Goal: Task Accomplishment & Management: Manage account settings

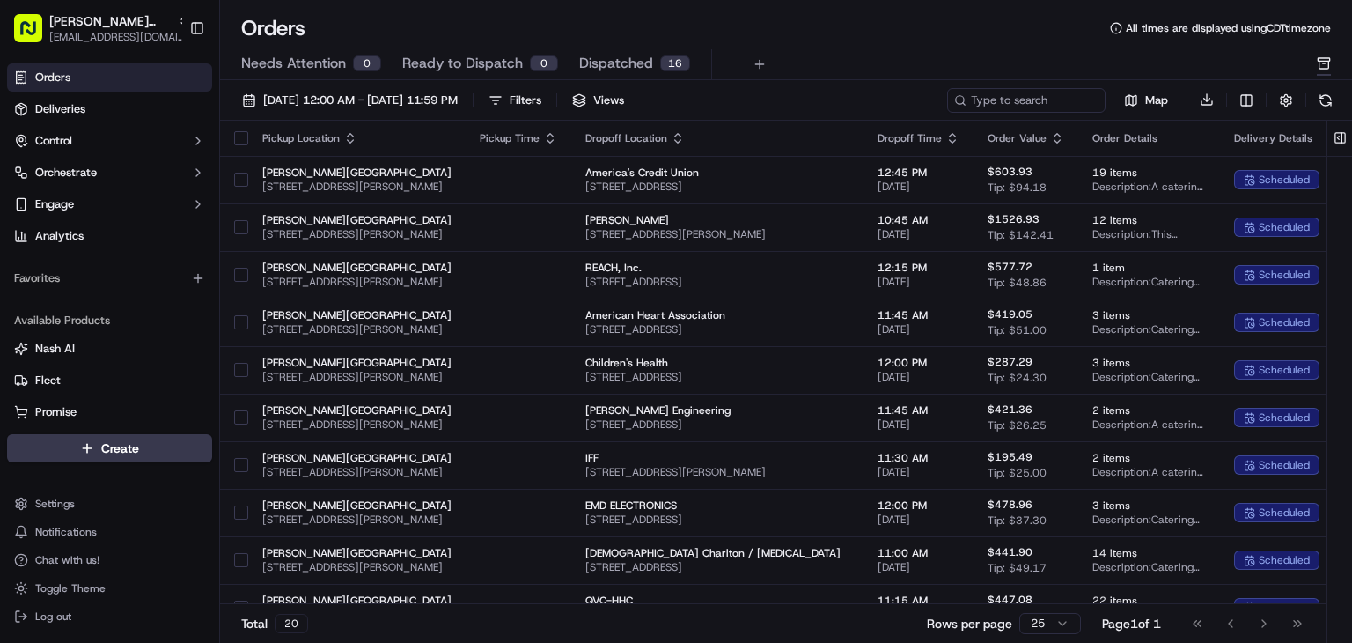
click at [584, 61] on span "Dispatched" at bounding box center [616, 63] width 74 height 21
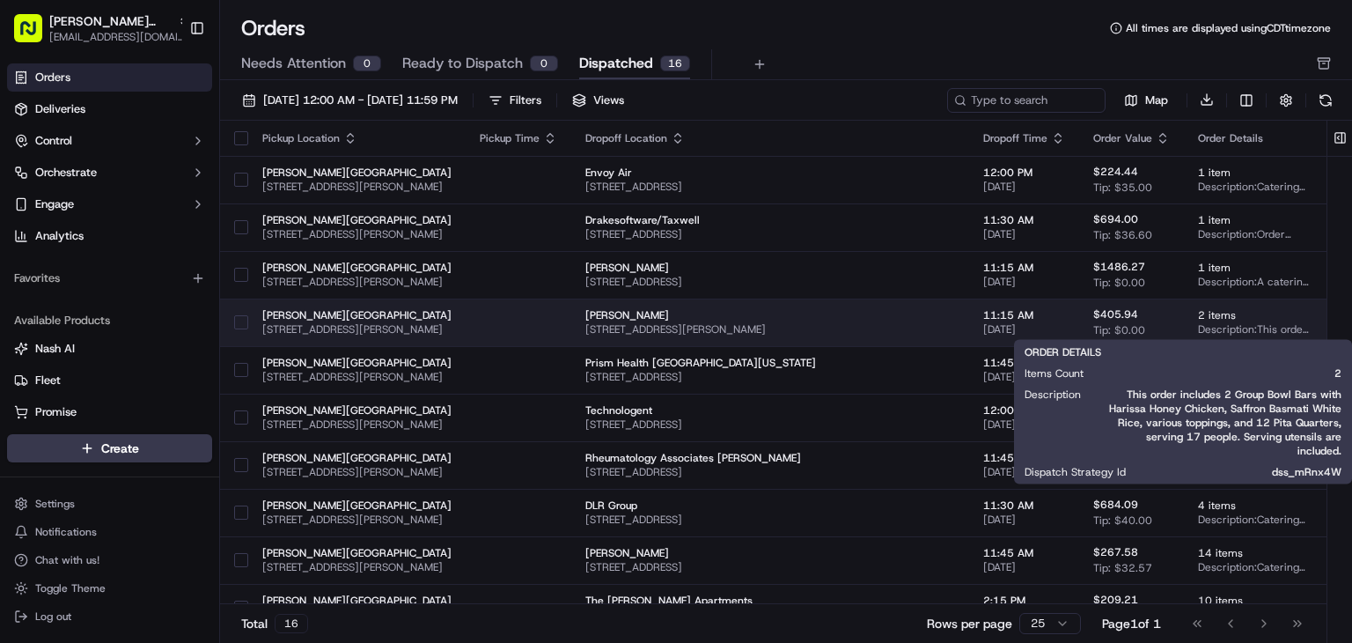
scroll to position [0, 146]
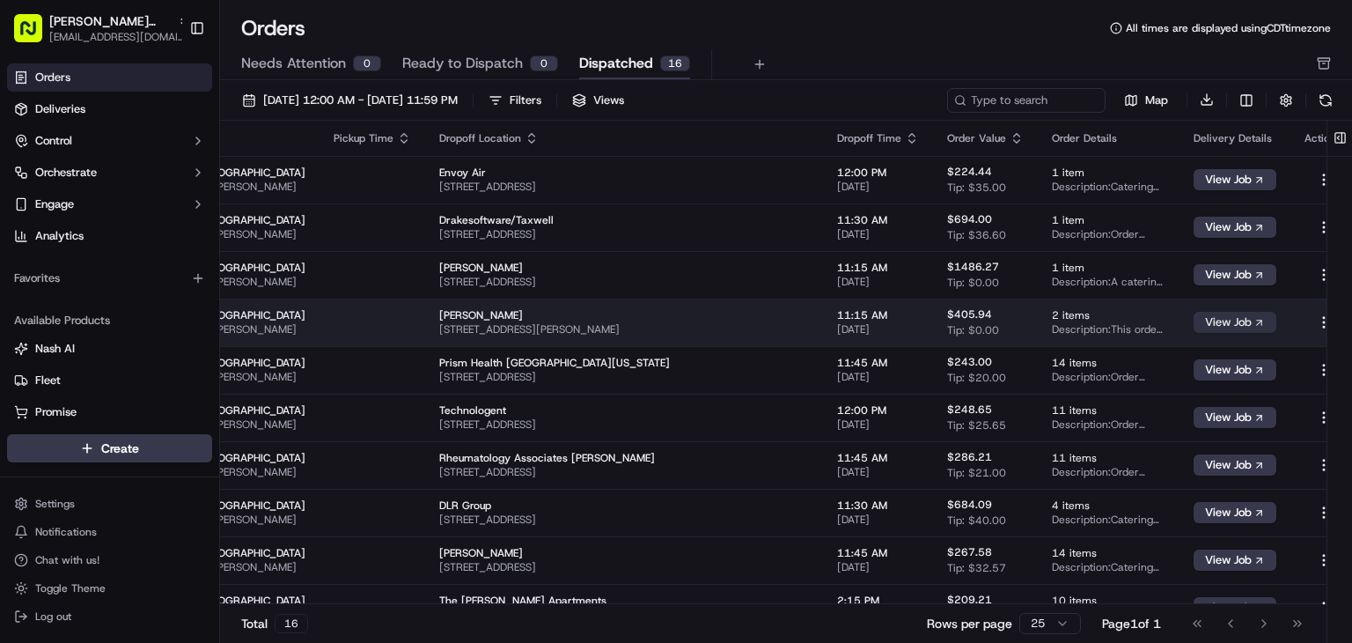
click at [1194, 323] on button "View Job" at bounding box center [1235, 322] width 83 height 21
click at [586, 318] on span "[PERSON_NAME]" at bounding box center [624, 315] width 370 height 14
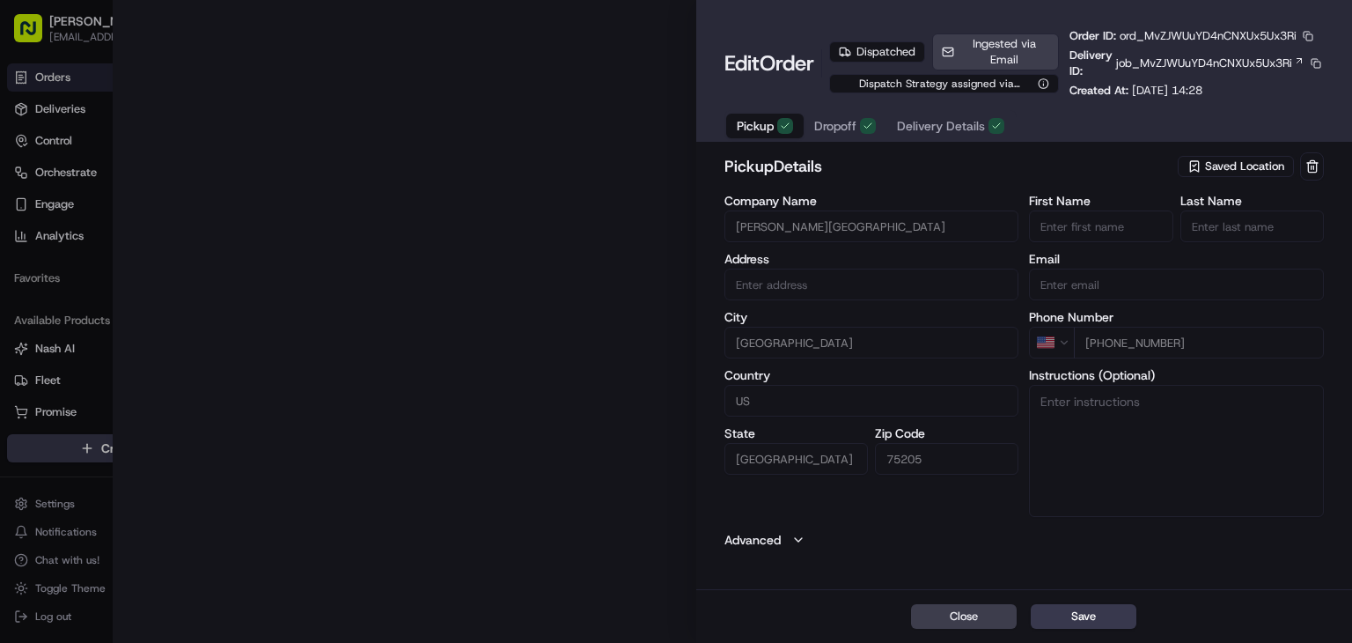
type input "[STREET_ADDRESS][PERSON_NAME]"
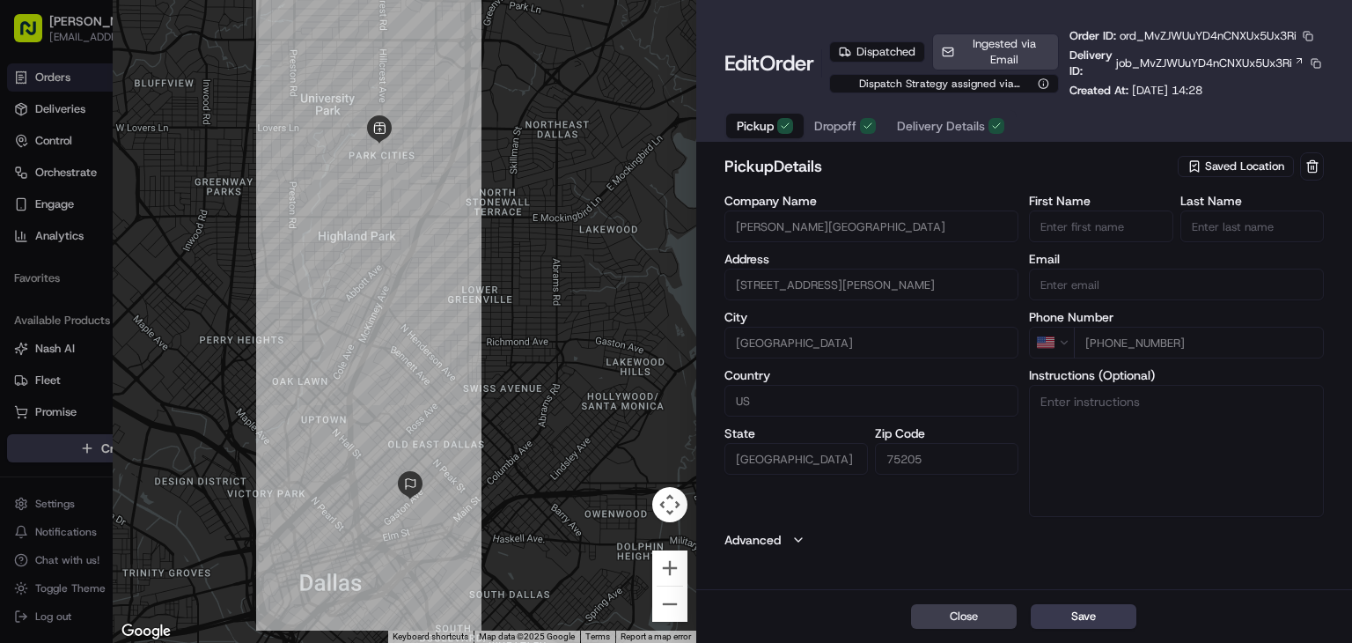
click at [830, 119] on span "Dropoff" at bounding box center [835, 126] width 42 height 18
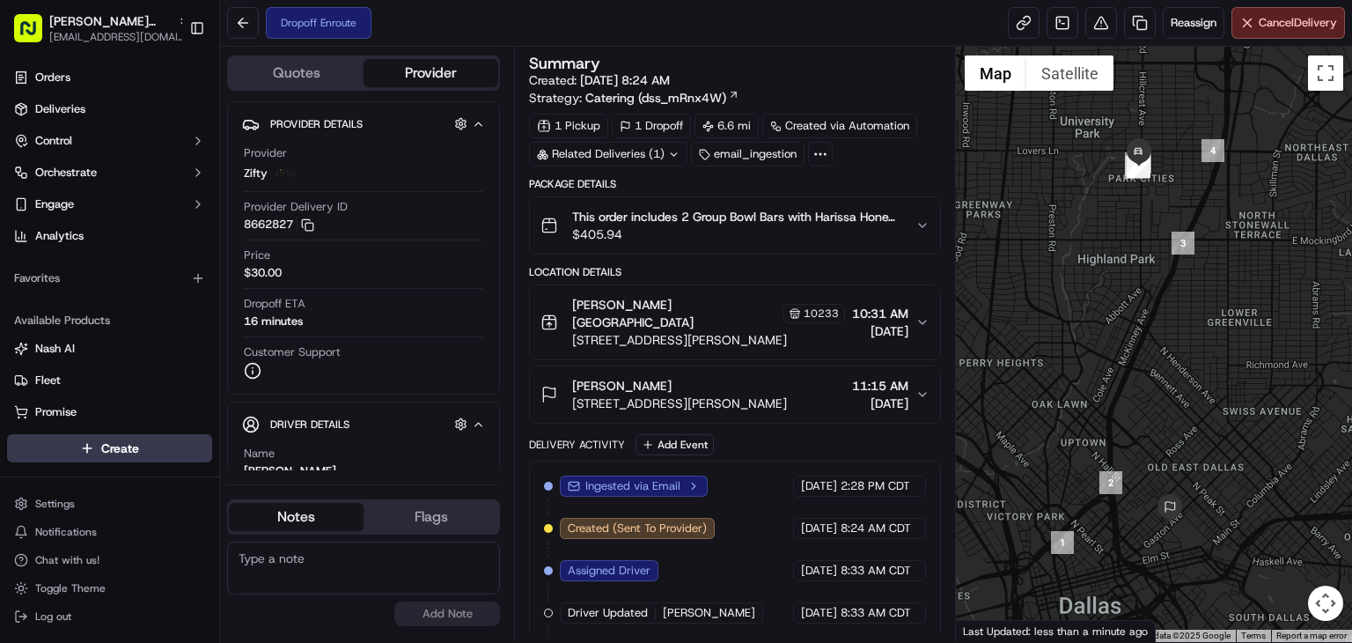
click at [852, 394] on span "[DATE]" at bounding box center [880, 403] width 56 height 18
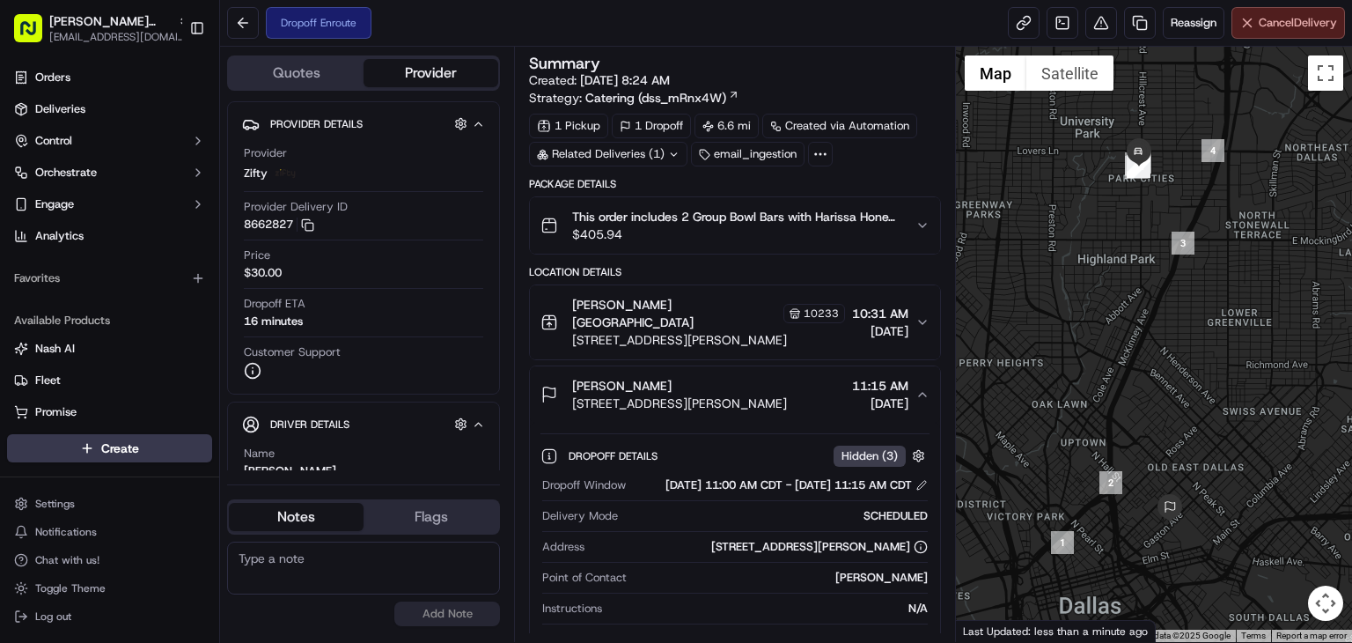
click at [1287, 29] on span "Cancel Delivery" at bounding box center [1298, 23] width 78 height 16
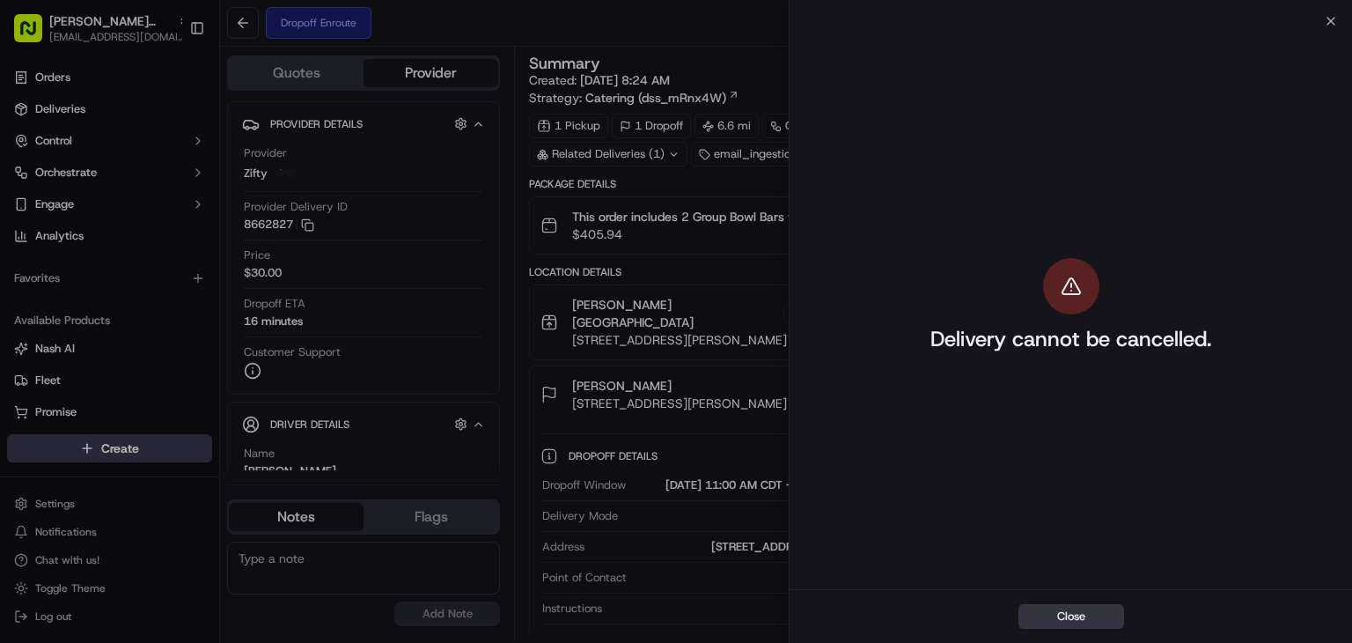
click at [1091, 605] on button "Close" at bounding box center [1072, 616] width 106 height 25
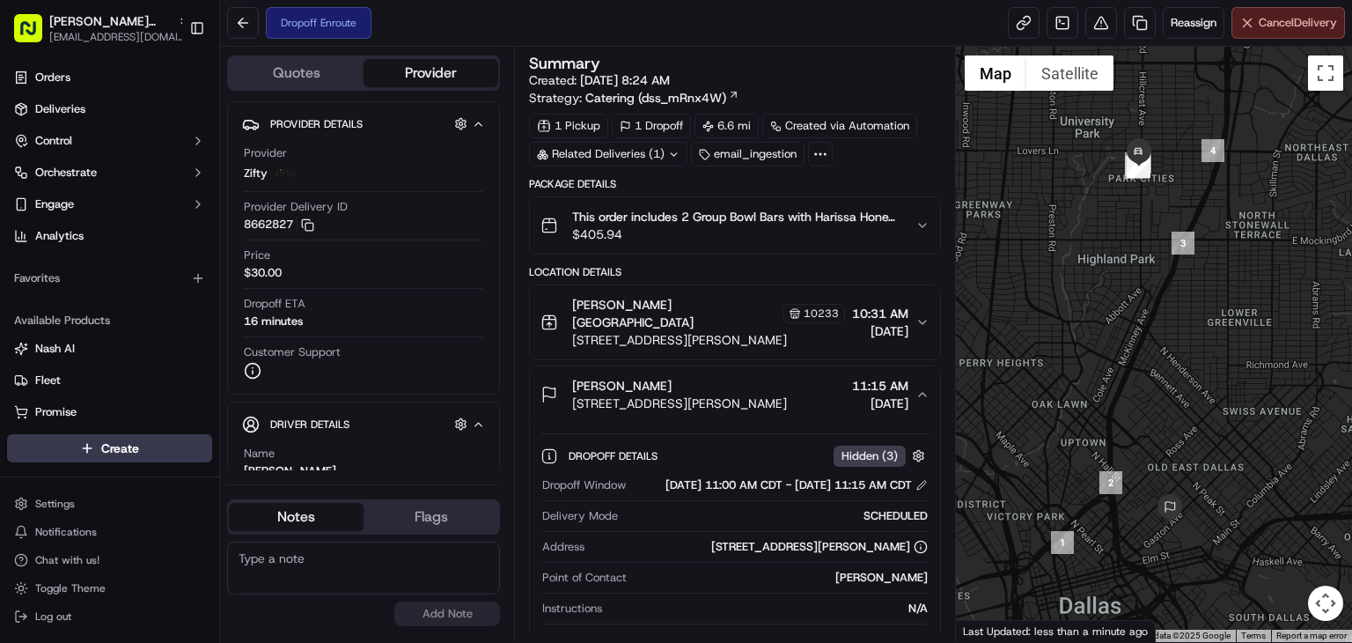
click at [1269, 24] on span "Cancel Delivery" at bounding box center [1298, 23] width 78 height 16
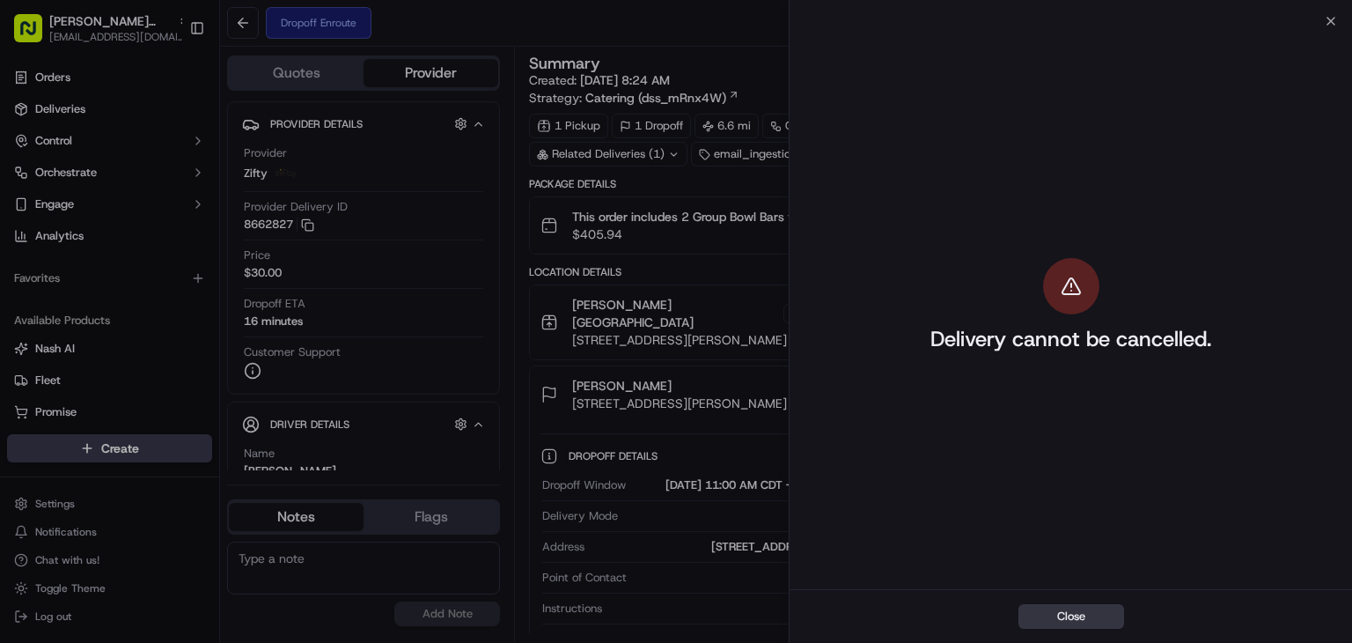
click at [1096, 624] on button "Close" at bounding box center [1072, 616] width 106 height 25
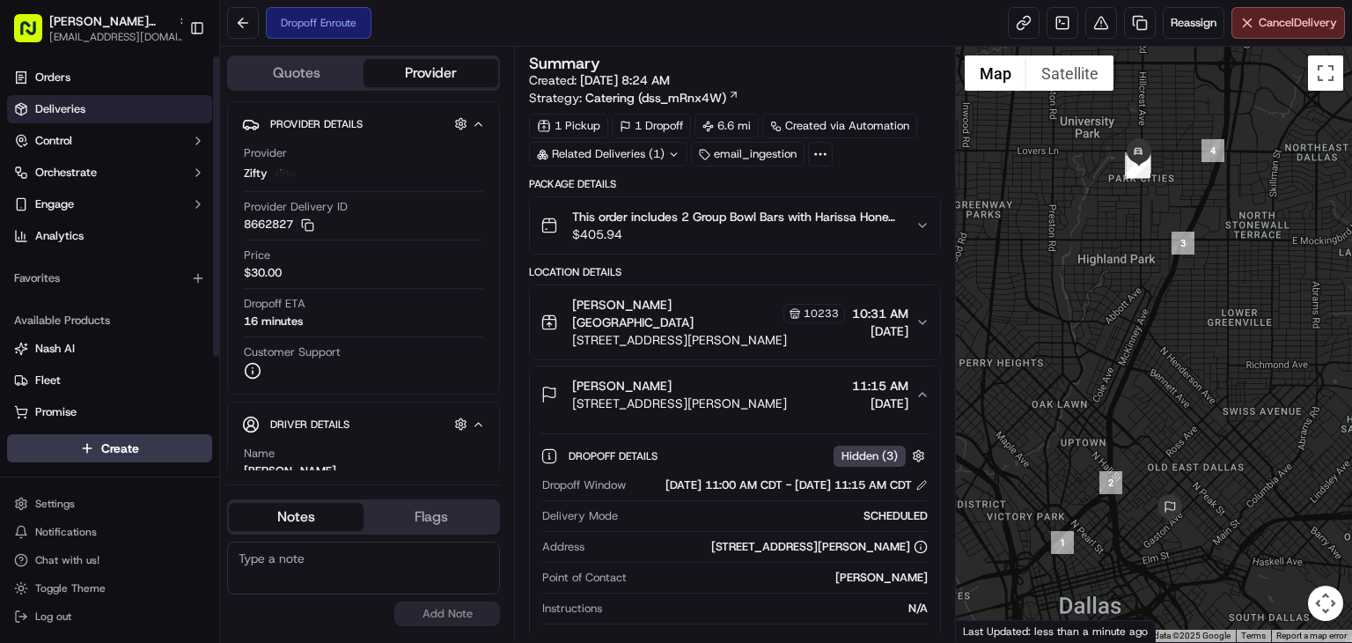
click at [63, 116] on span "Deliveries" at bounding box center [60, 109] width 50 height 16
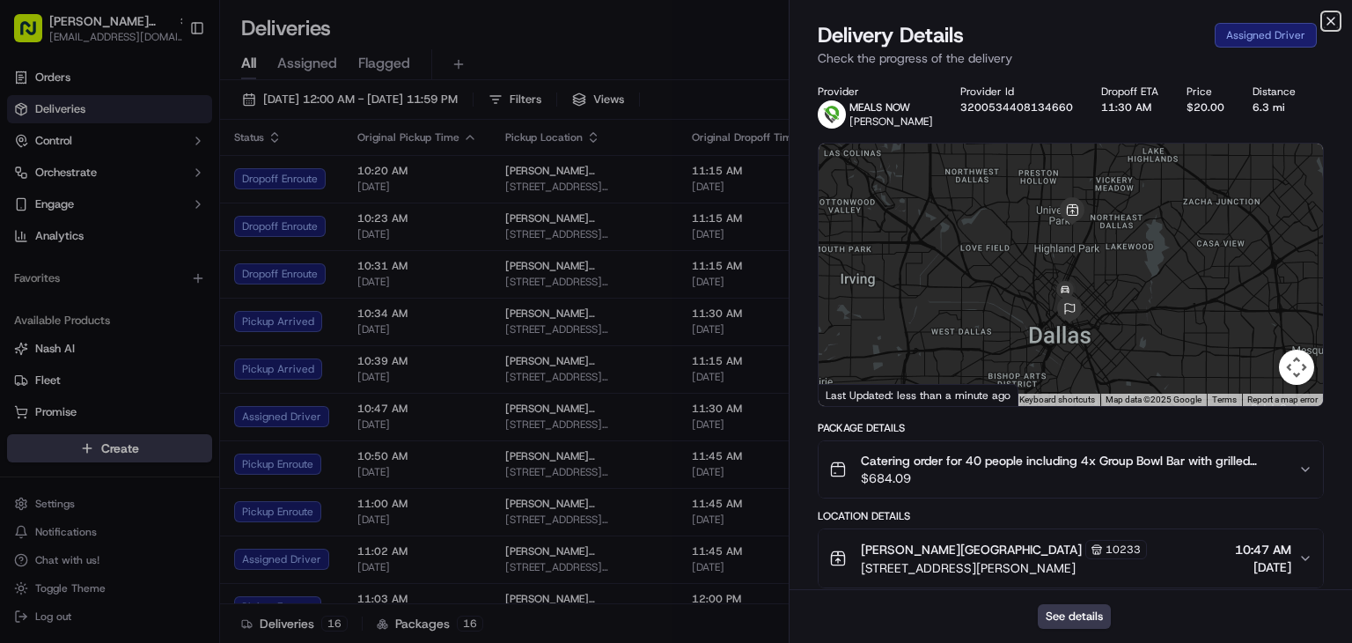
click at [1336, 17] on icon "button" at bounding box center [1331, 21] width 14 height 14
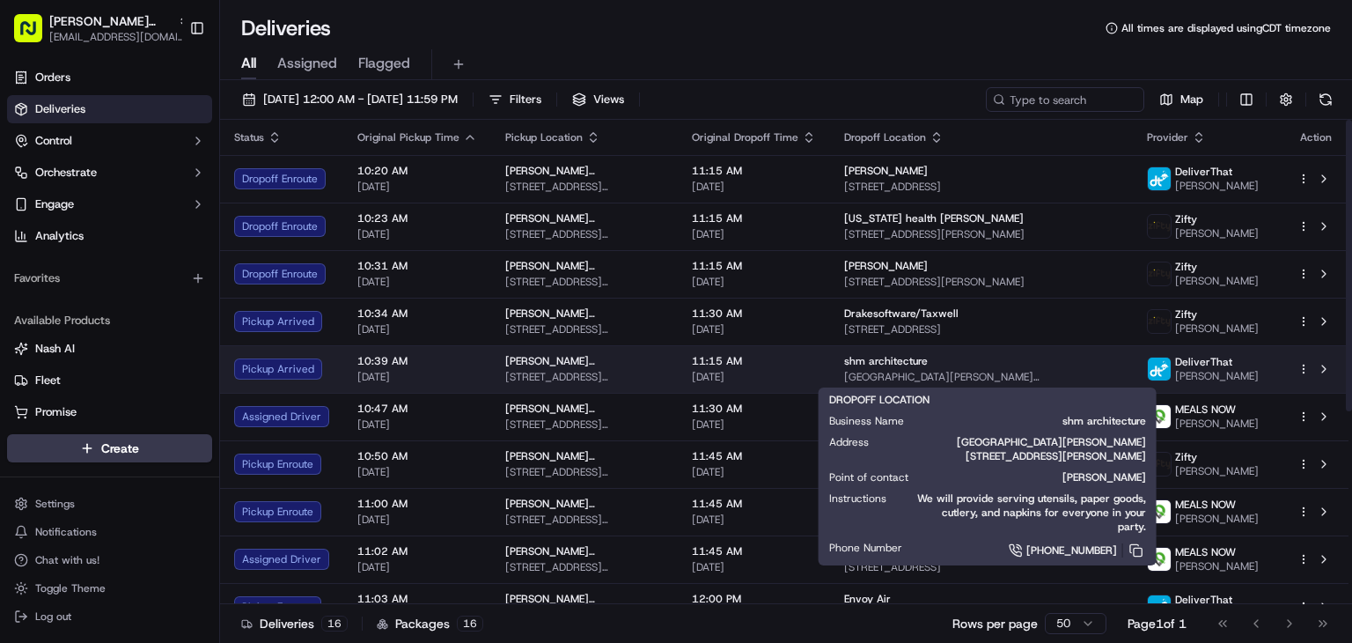
click at [972, 374] on span "[GEOGRAPHIC_DATA][PERSON_NAME][STREET_ADDRESS][PERSON_NAME]" at bounding box center [981, 377] width 275 height 14
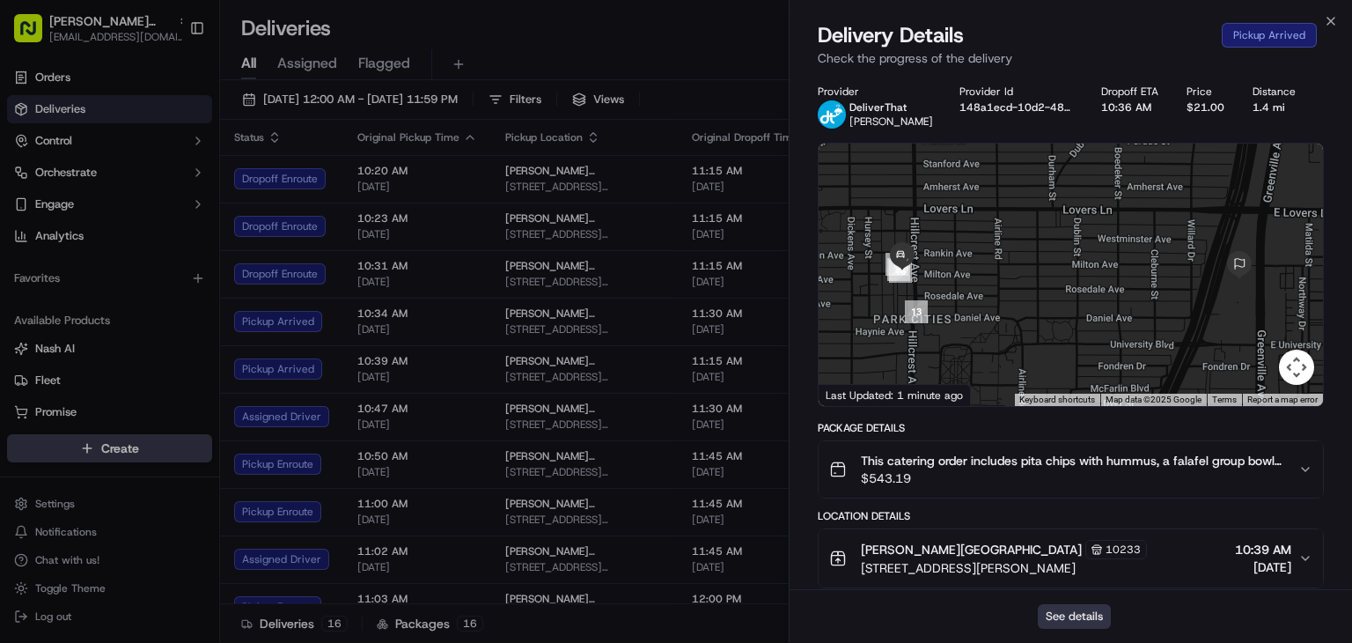
click at [1063, 624] on button "See details" at bounding box center [1074, 616] width 73 height 25
click at [1331, 25] on icon "button" at bounding box center [1331, 21] width 14 height 14
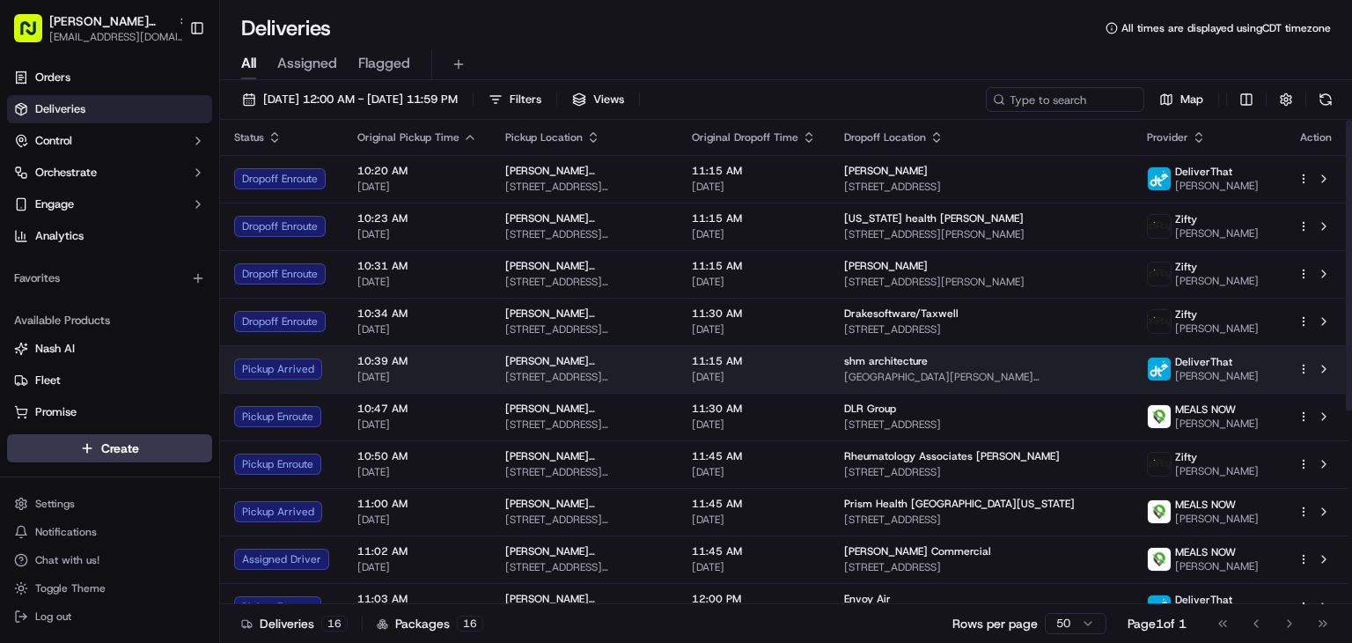
click at [1306, 374] on div at bounding box center [1316, 368] width 37 height 21
click at [1327, 368] on button at bounding box center [1324, 368] width 21 height 21
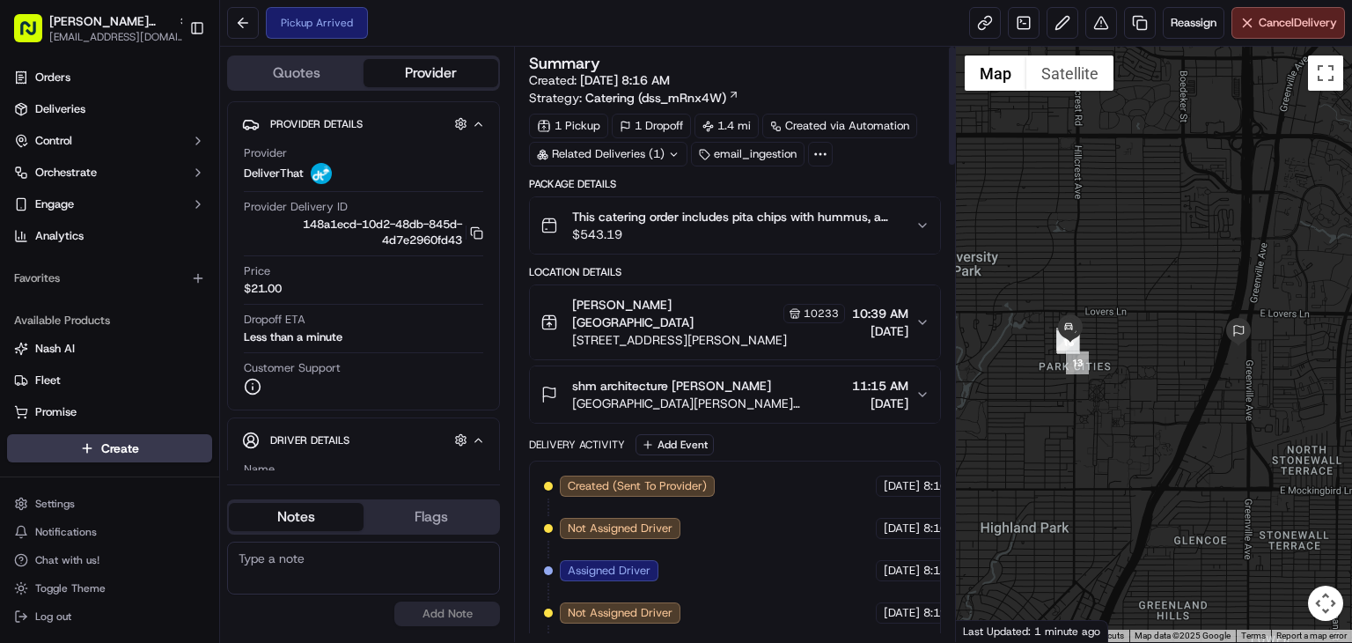
scroll to position [11, 0]
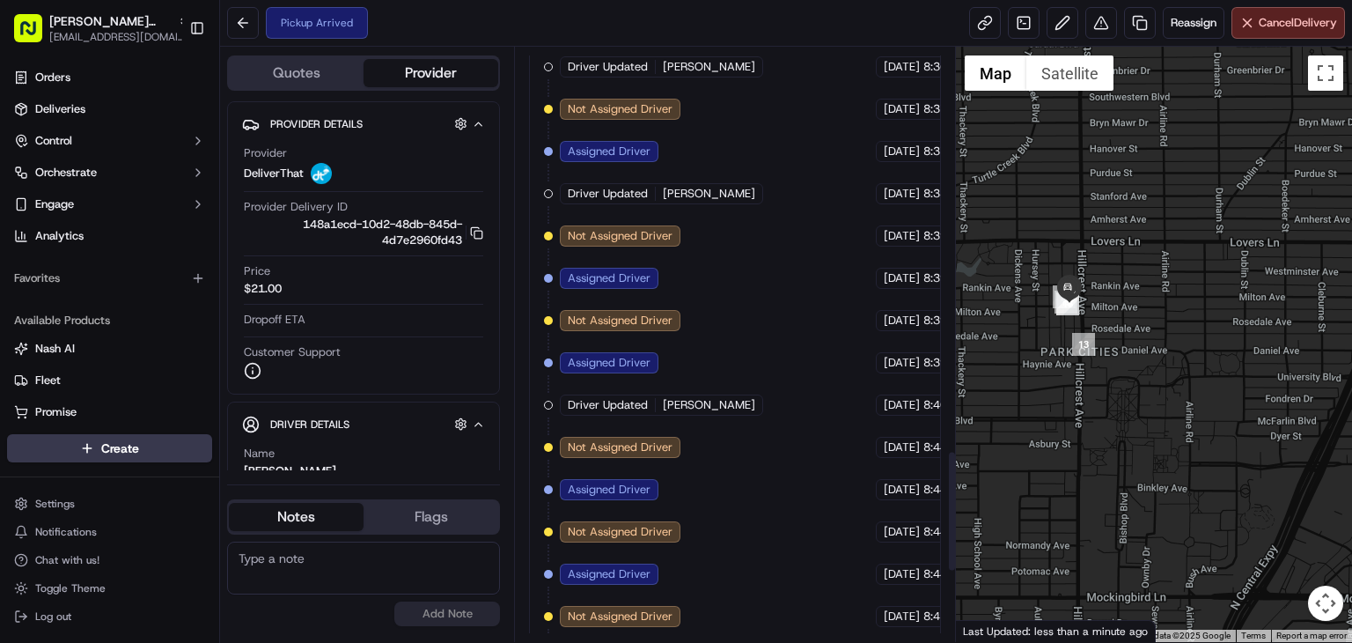
scroll to position [2332, 0]
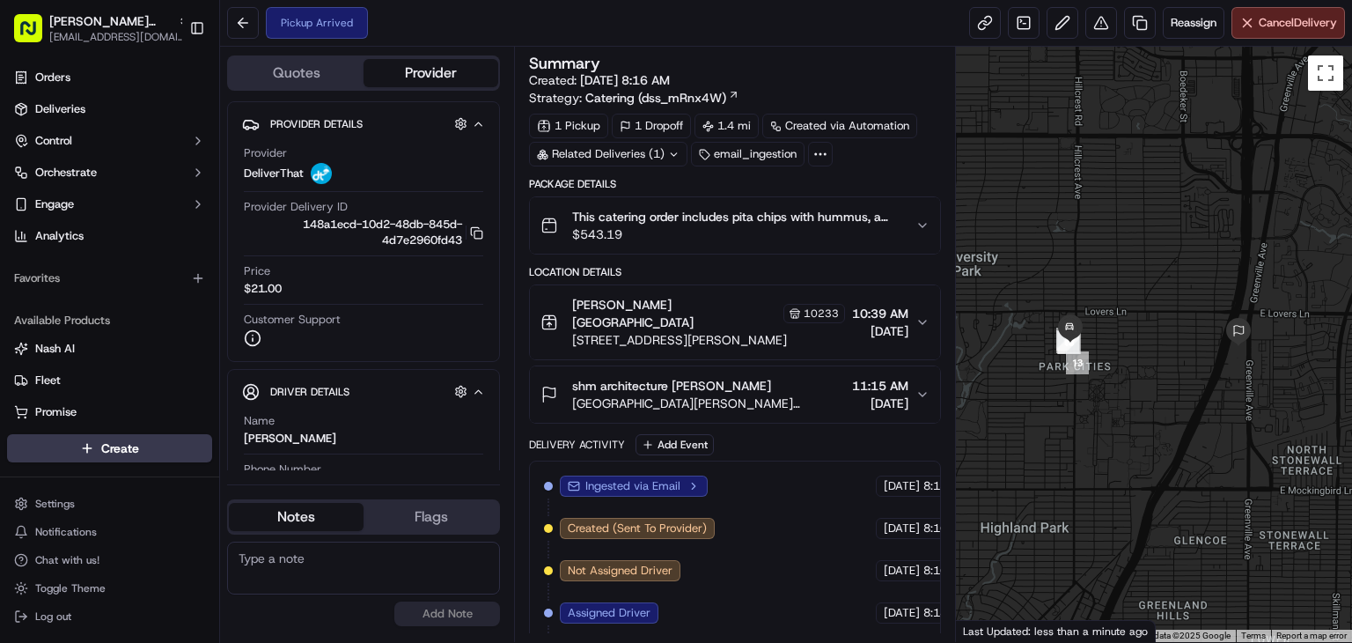
click at [717, 394] on span "[GEOGRAPHIC_DATA][PERSON_NAME][STREET_ADDRESS][PERSON_NAME]" at bounding box center [708, 403] width 273 height 18
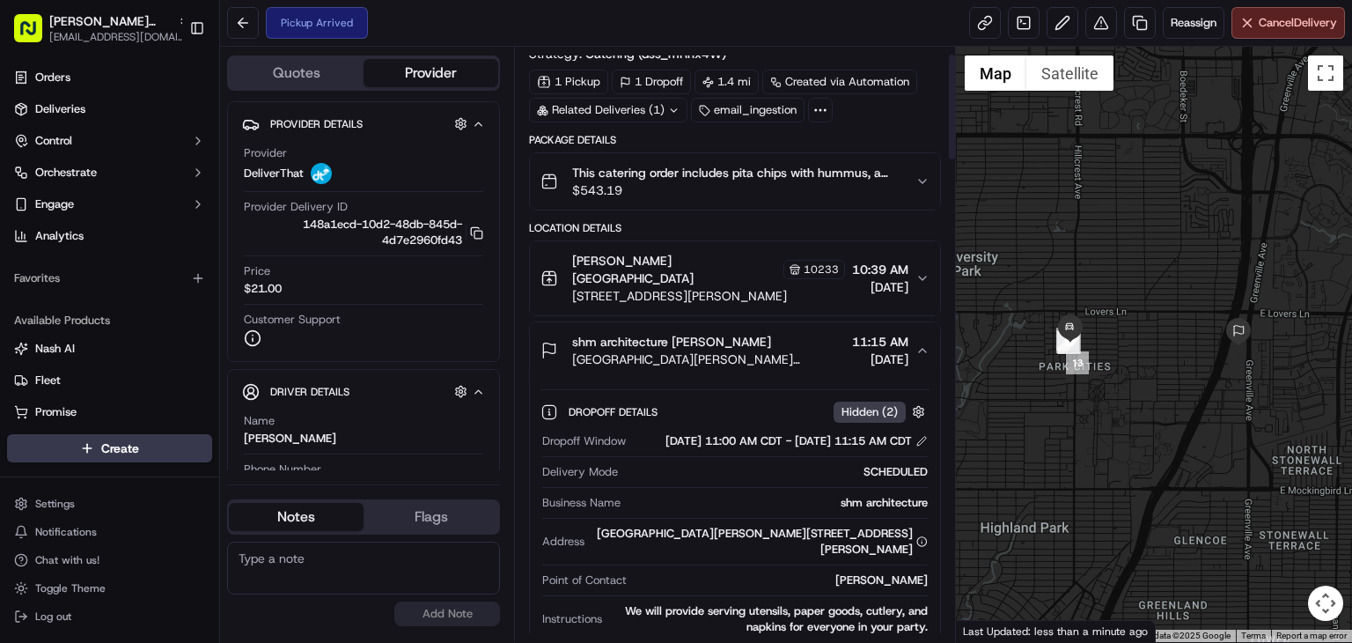
scroll to position [50, 0]
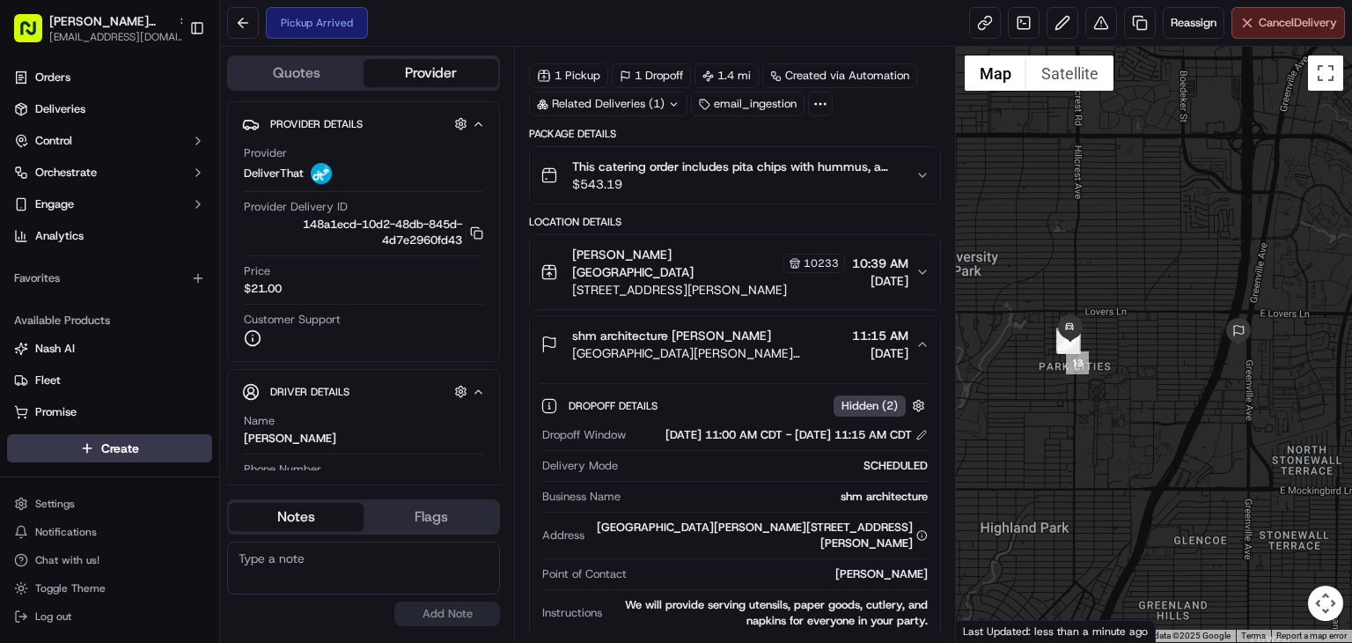
click at [1283, 9] on button "Cancel Delivery" at bounding box center [1289, 23] width 114 height 32
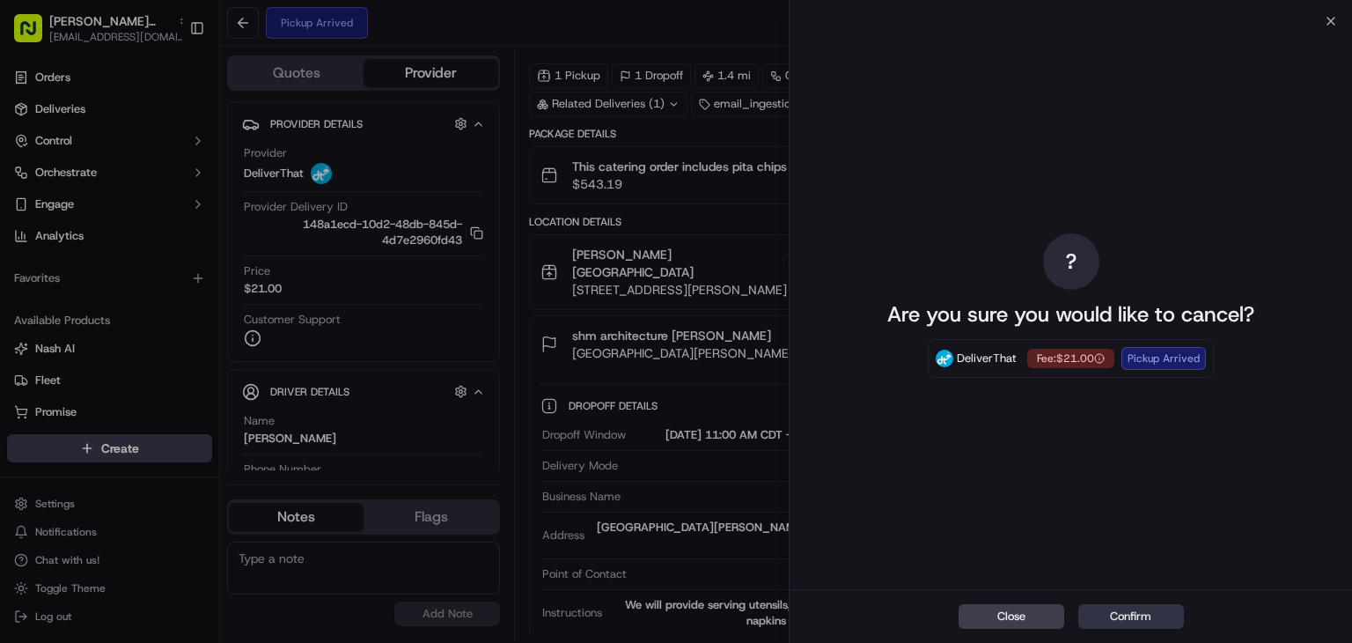
click at [1104, 604] on button "Confirm" at bounding box center [1131, 616] width 106 height 25
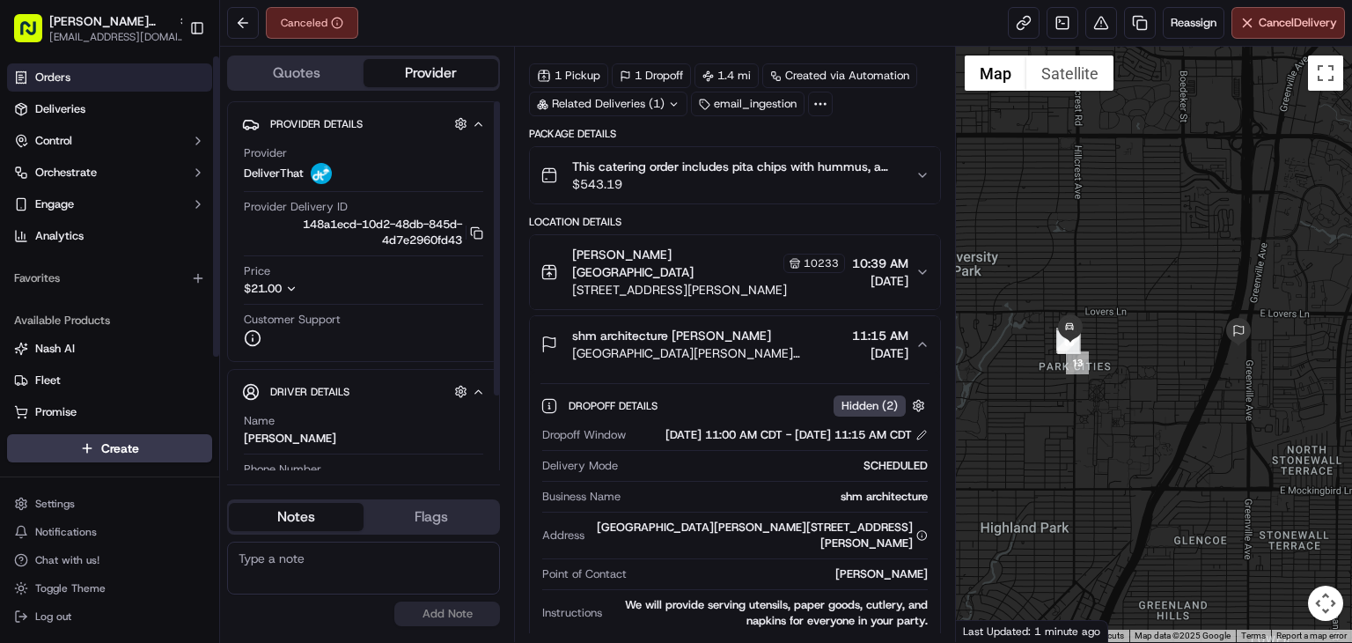
click at [79, 77] on link "Orders" at bounding box center [109, 77] width 205 height 28
